Goal: Information Seeking & Learning: Learn about a topic

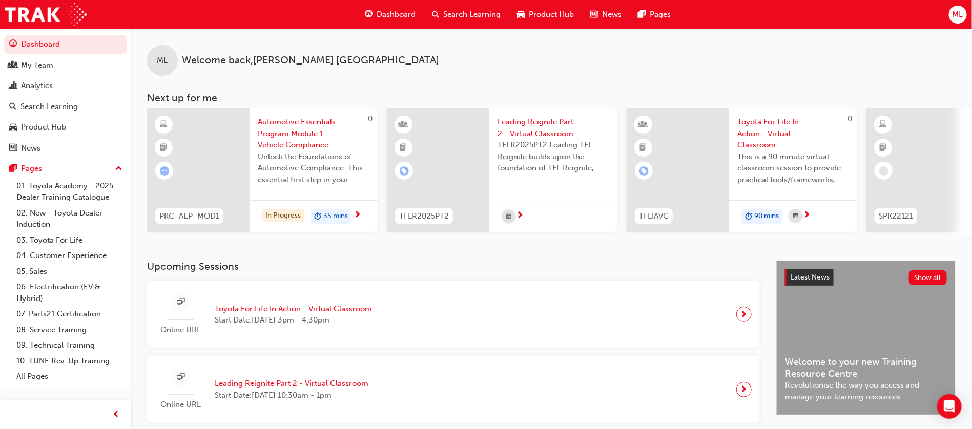
click at [469, 11] on span "Search Learning" at bounding box center [471, 15] width 57 height 12
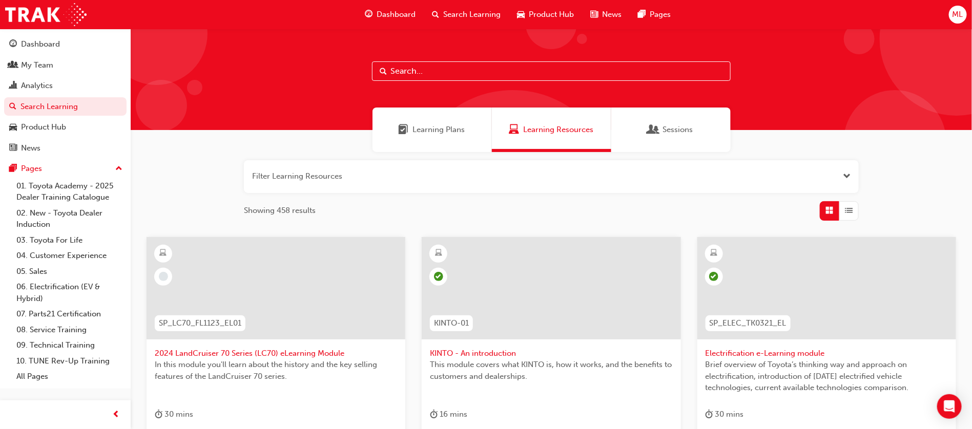
click at [389, 7] on div "Dashboard" at bounding box center [390, 14] width 67 height 21
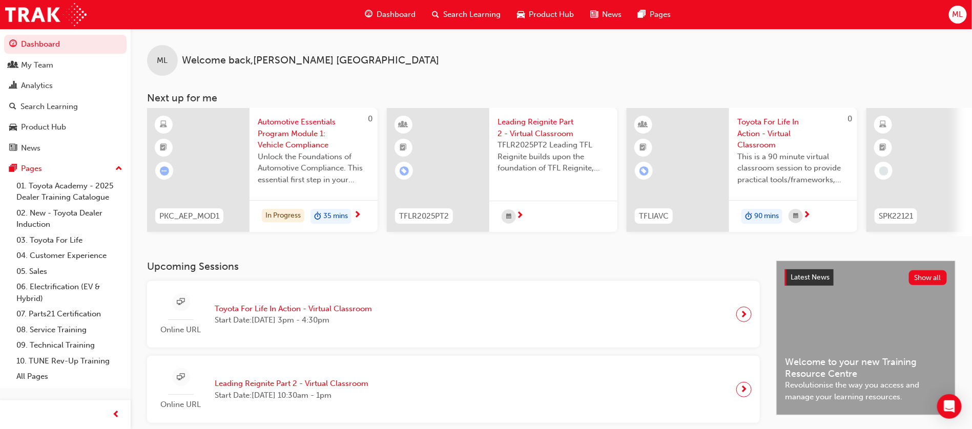
click at [467, 13] on span "Search Learning" at bounding box center [471, 15] width 57 height 12
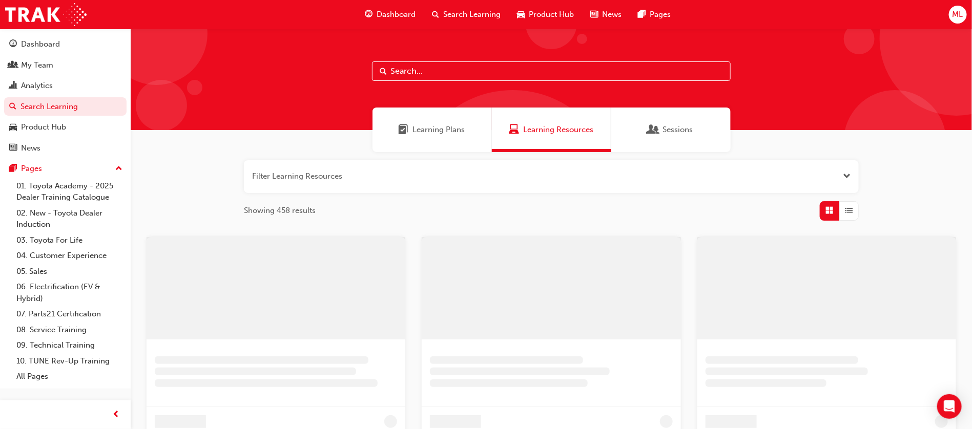
click at [392, 69] on input "text" at bounding box center [551, 70] width 359 height 19
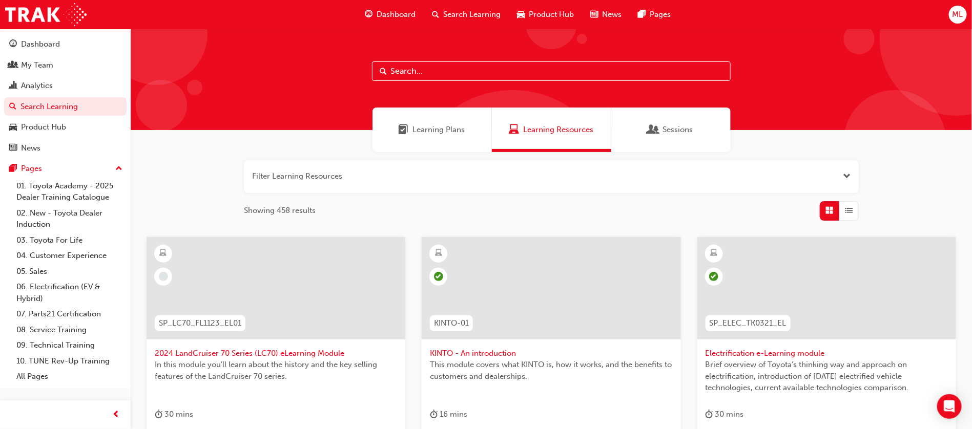
click at [403, 72] on input "text" at bounding box center [551, 70] width 359 height 19
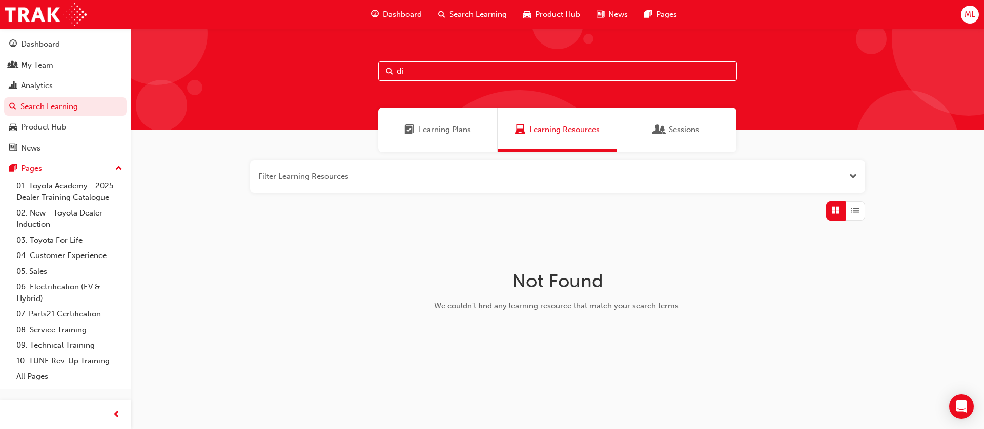
type input "d"
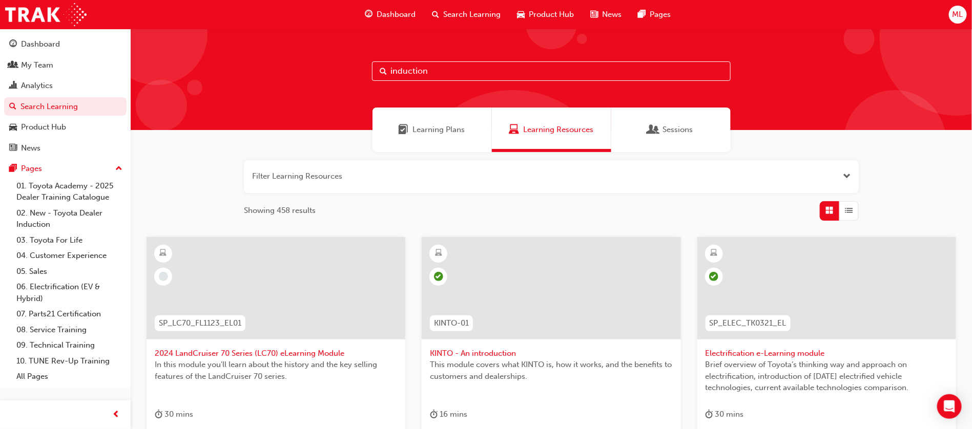
type input "induction"
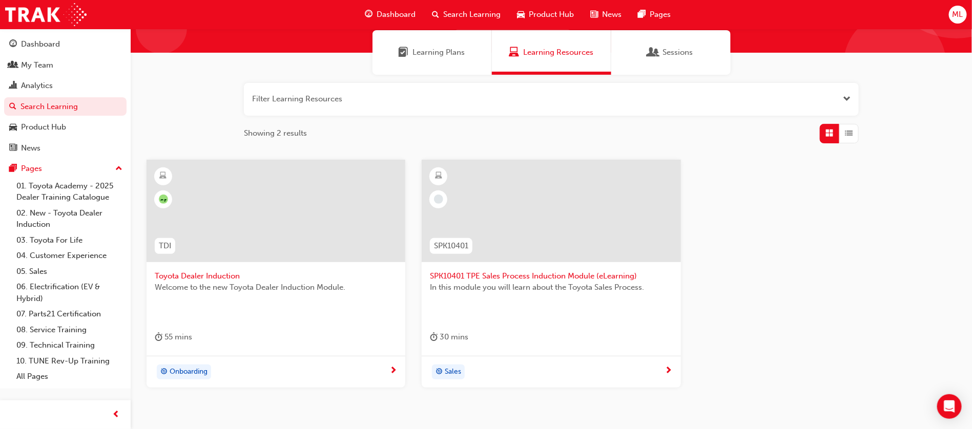
scroll to position [135, 0]
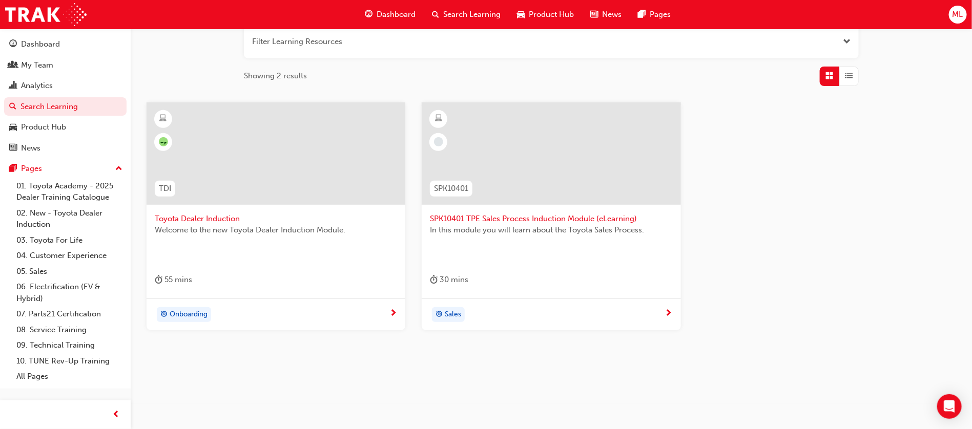
click at [218, 217] on span "Toyota Dealer Induction" at bounding box center [276, 219] width 242 height 12
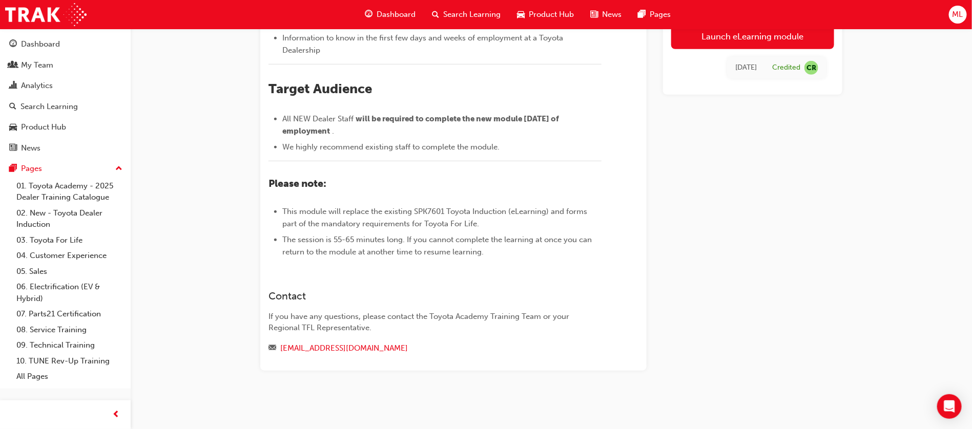
scroll to position [391, 0]
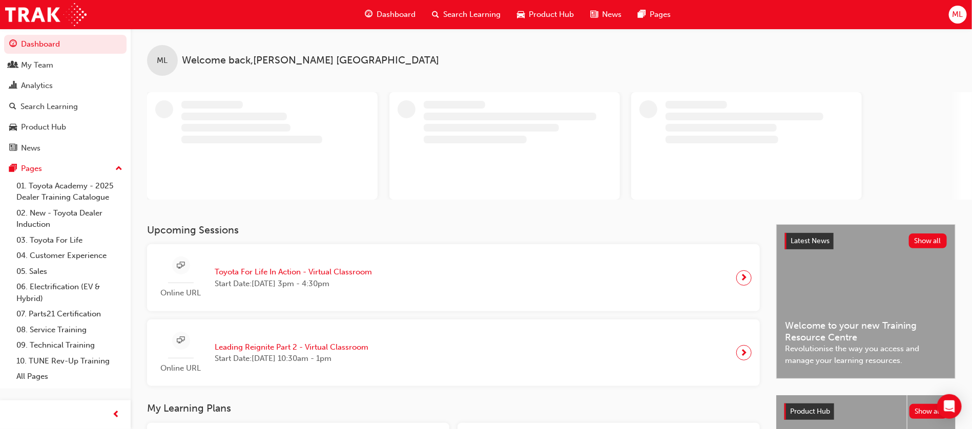
click at [271, 274] on div "Upcoming Sessions Online URL Toyota For Life In Action - Virtual Classroom Star…" at bounding box center [461, 305] width 629 height 162
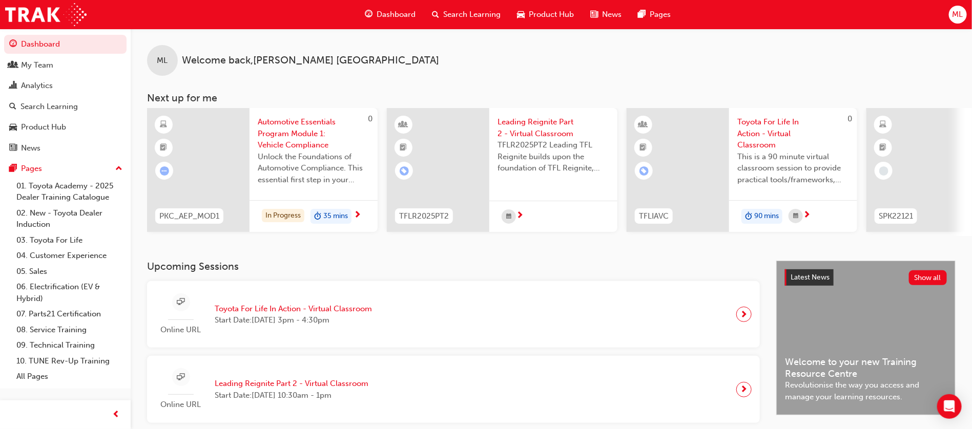
click at [284, 312] on span "Toyota For Life In Action - Virtual Classroom" at bounding box center [293, 309] width 157 height 12
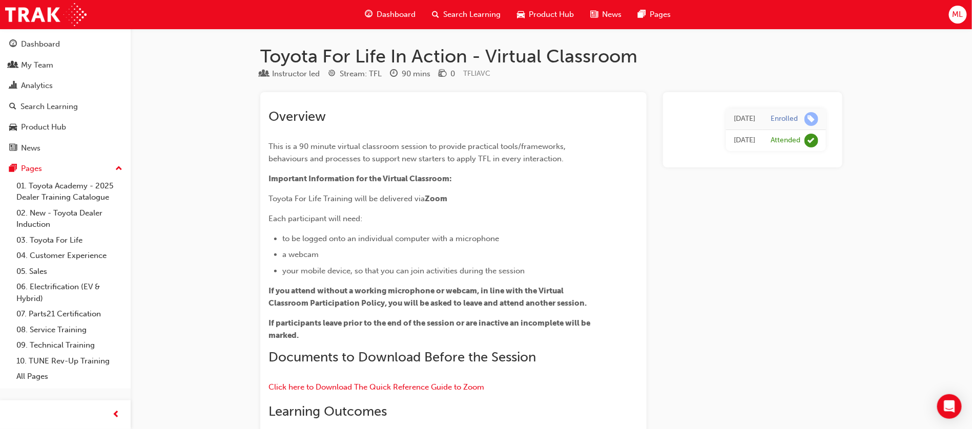
click at [35, 67] on div "My Team" at bounding box center [37, 65] width 32 height 12
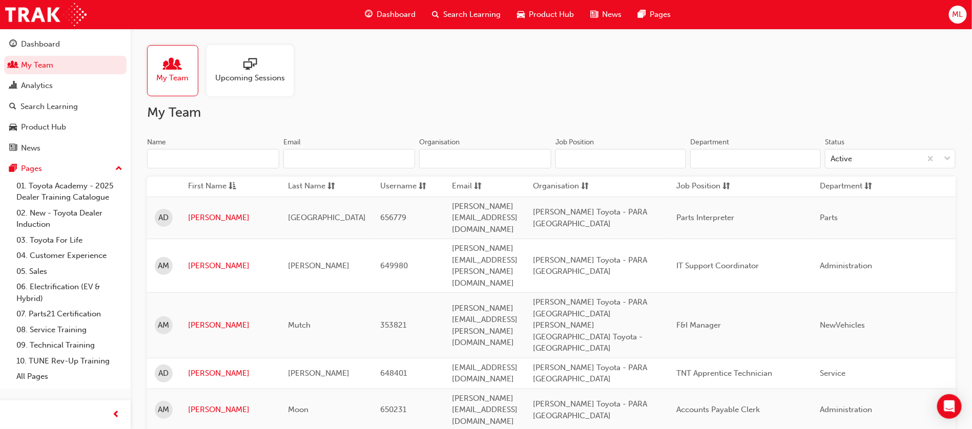
click at [354, 110] on h2 "My Team" at bounding box center [551, 113] width 808 height 16
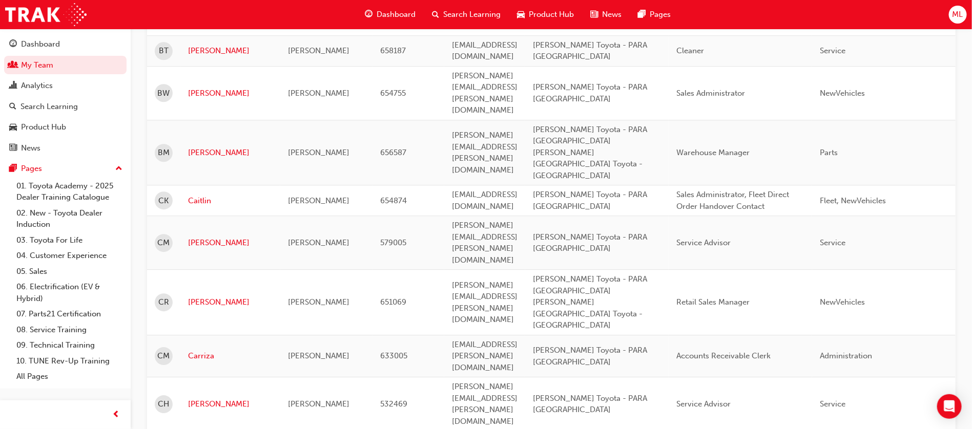
scroll to position [1383, 0]
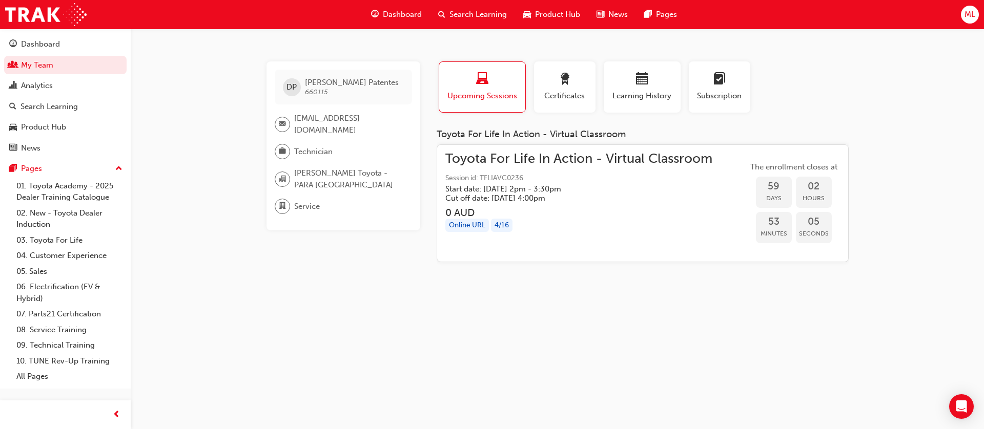
click at [562, 163] on span "Toyota For Life In Action - Virtual Classroom" at bounding box center [578, 159] width 267 height 12
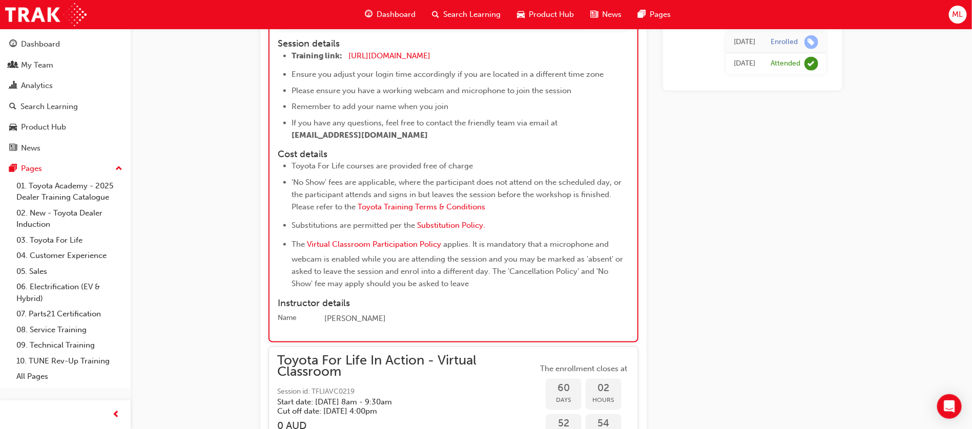
scroll to position [12398, 0]
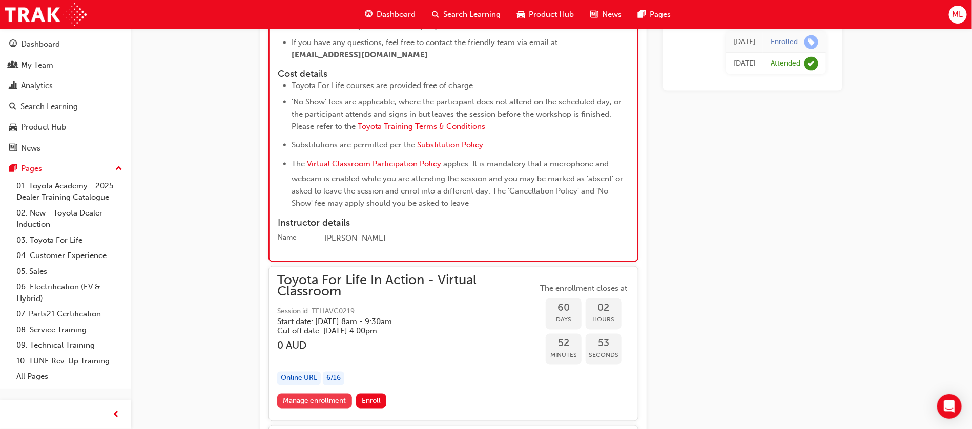
click at [312, 394] on link "Manage enrollment" at bounding box center [314, 401] width 75 height 15
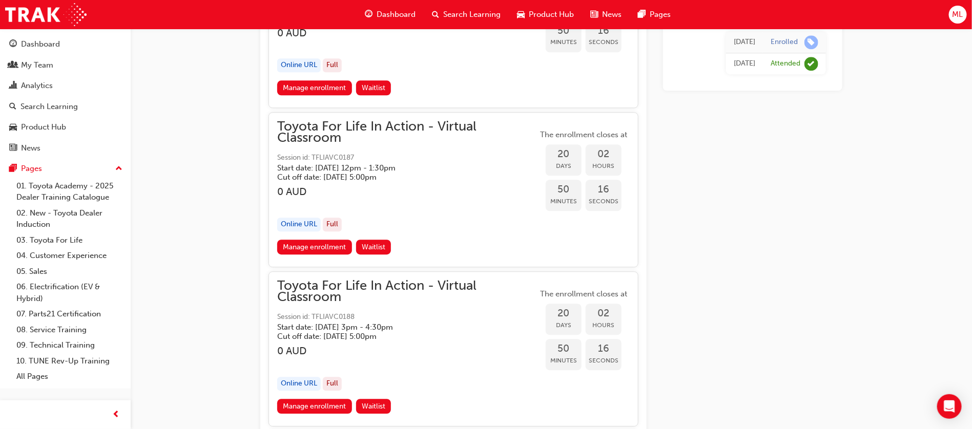
scroll to position [5215, 0]
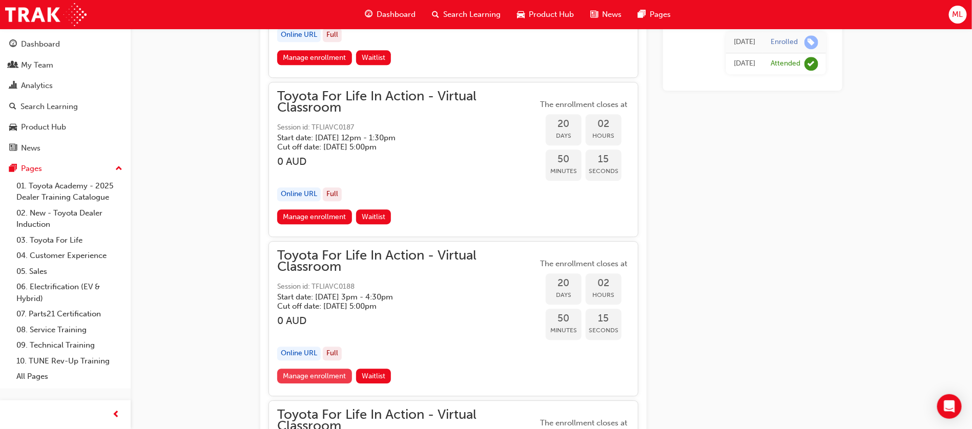
click at [305, 369] on link "Manage enrollment" at bounding box center [314, 376] width 75 height 15
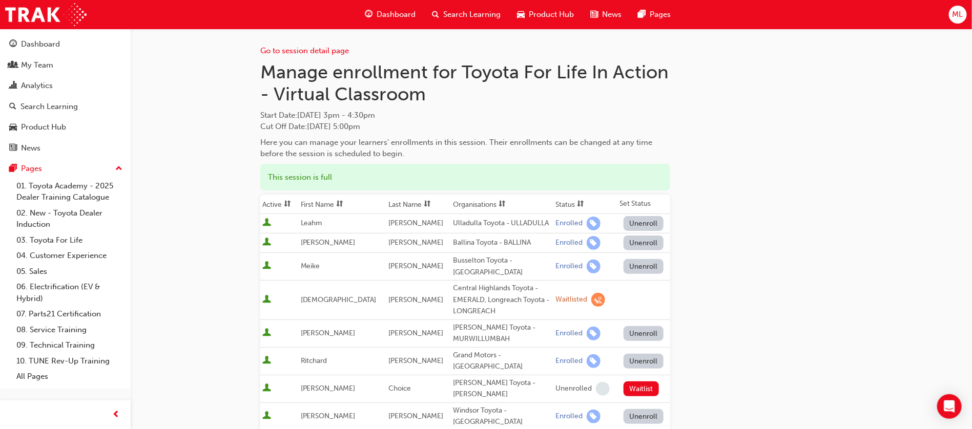
scroll to position [77, 0]
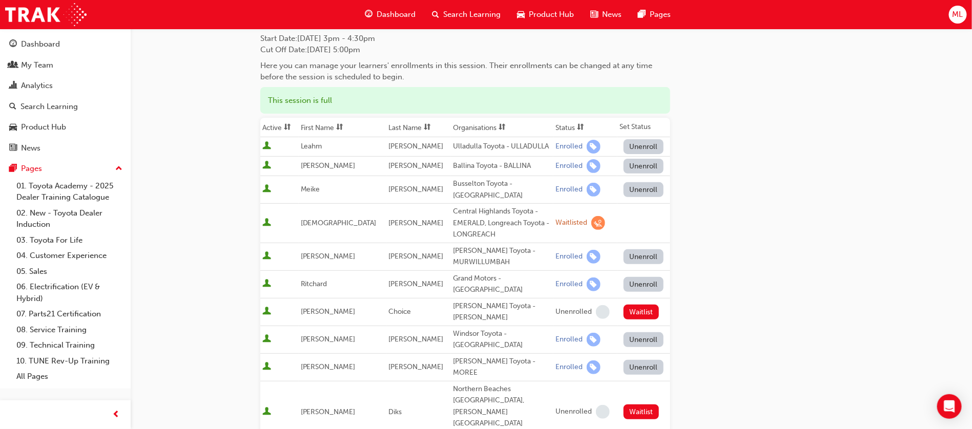
click at [515, 144] on div "Ulladulla Toyota - ULLADULLA" at bounding box center [502, 147] width 98 height 12
copy div "ULLADULLA"
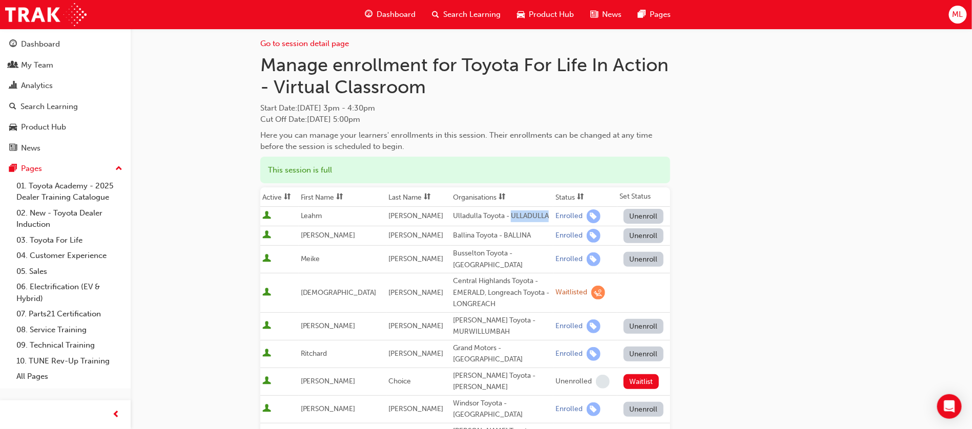
scroll to position [0, 0]
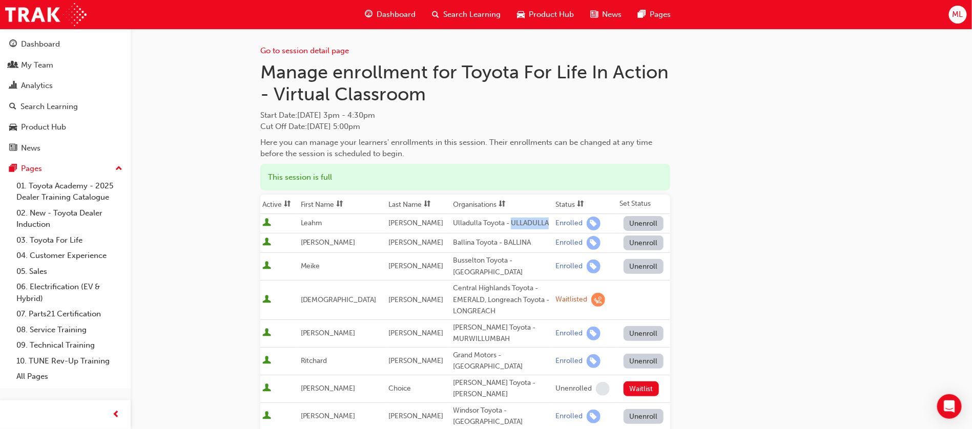
click at [958, 16] on span "ML" at bounding box center [957, 15] width 11 height 12
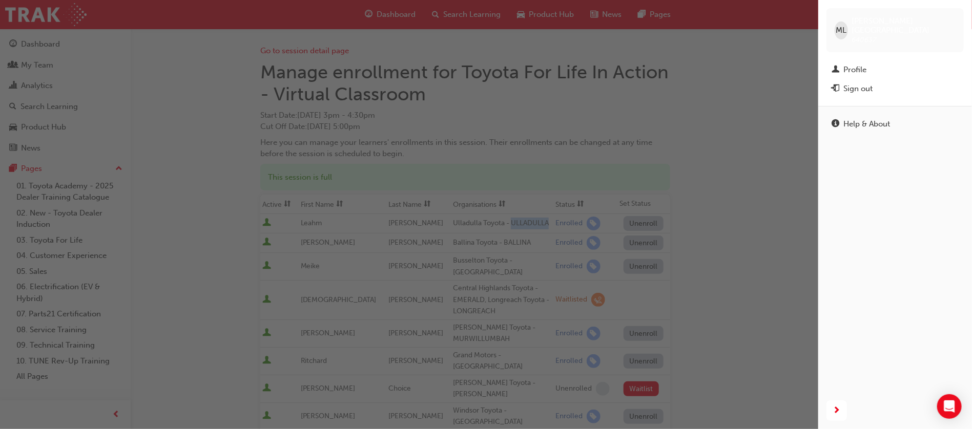
click at [884, 82] on div "Sign out" at bounding box center [895, 88] width 127 height 13
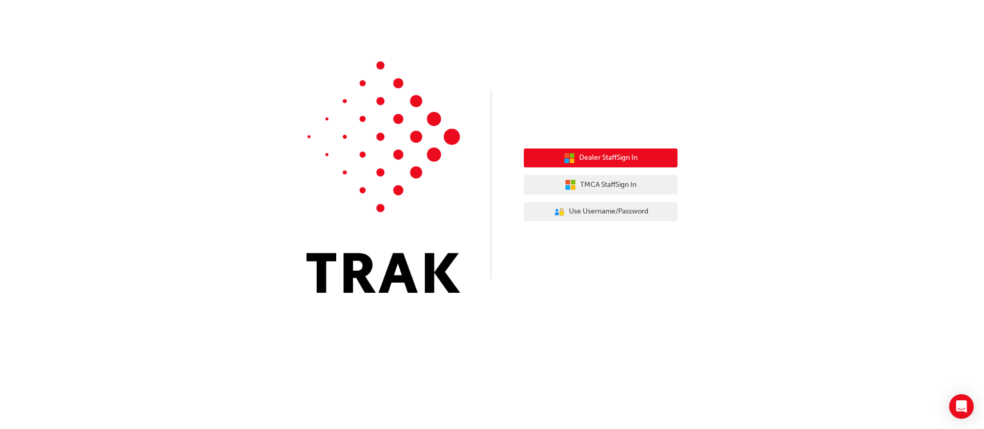
click at [620, 157] on span "Dealer Staff Sign In" at bounding box center [608, 158] width 58 height 12
